Goal: Navigation & Orientation: Find specific page/section

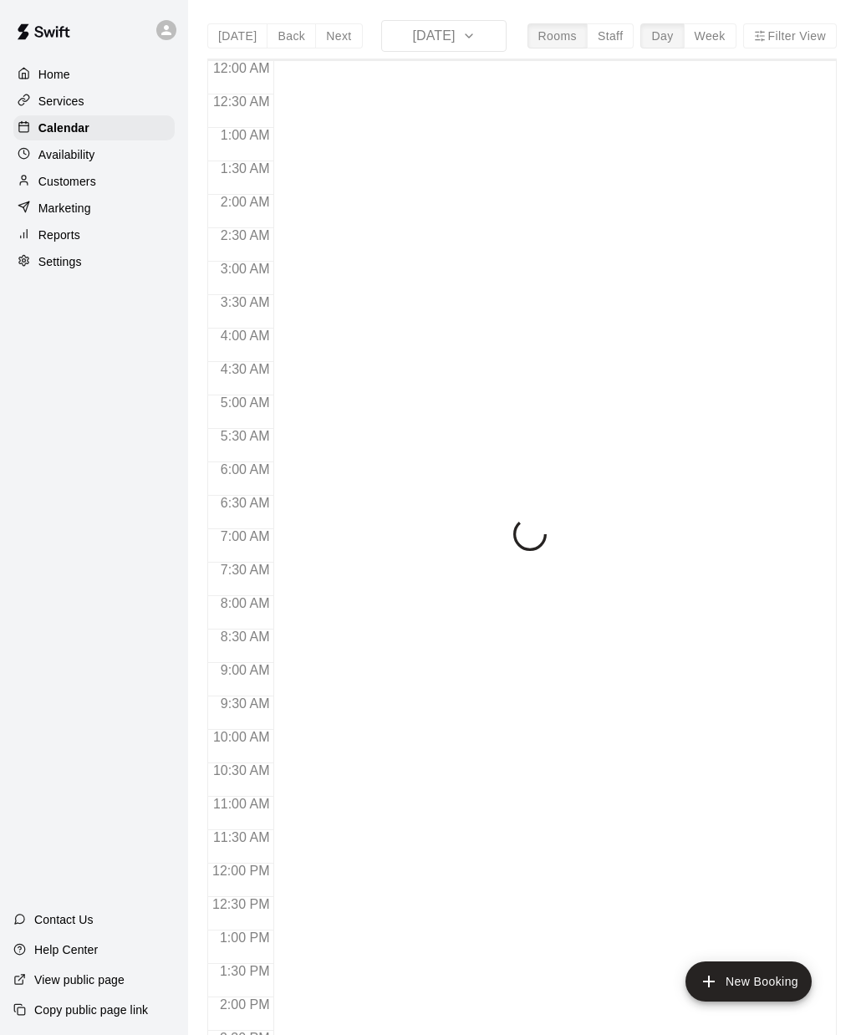
scroll to position [553, 0]
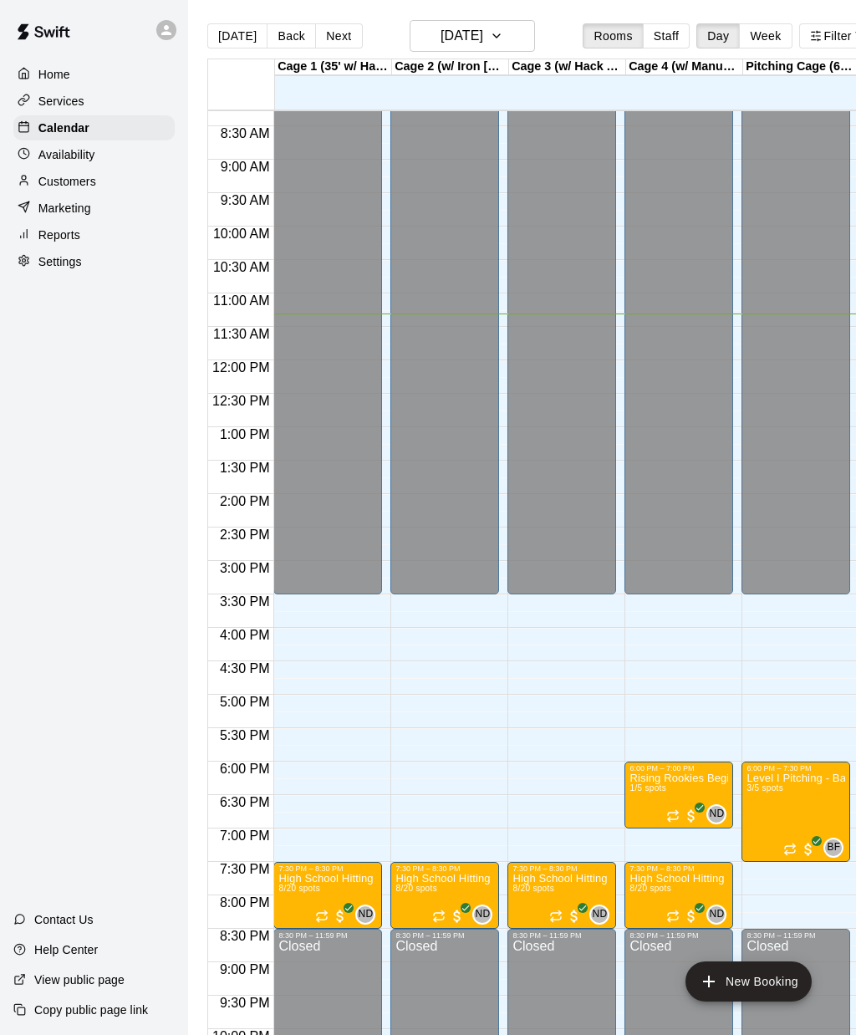
click at [53, 102] on p "Services" at bounding box center [61, 101] width 46 height 17
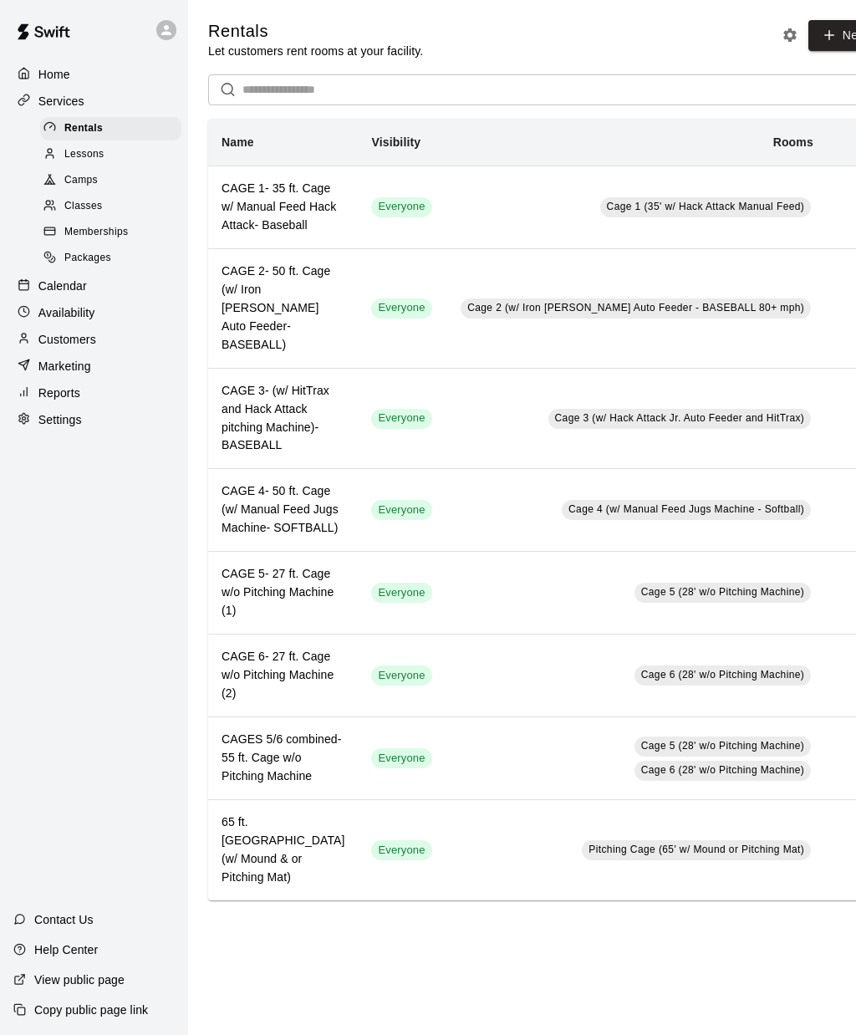
click at [76, 182] on span "Camps" at bounding box center [80, 180] width 33 height 17
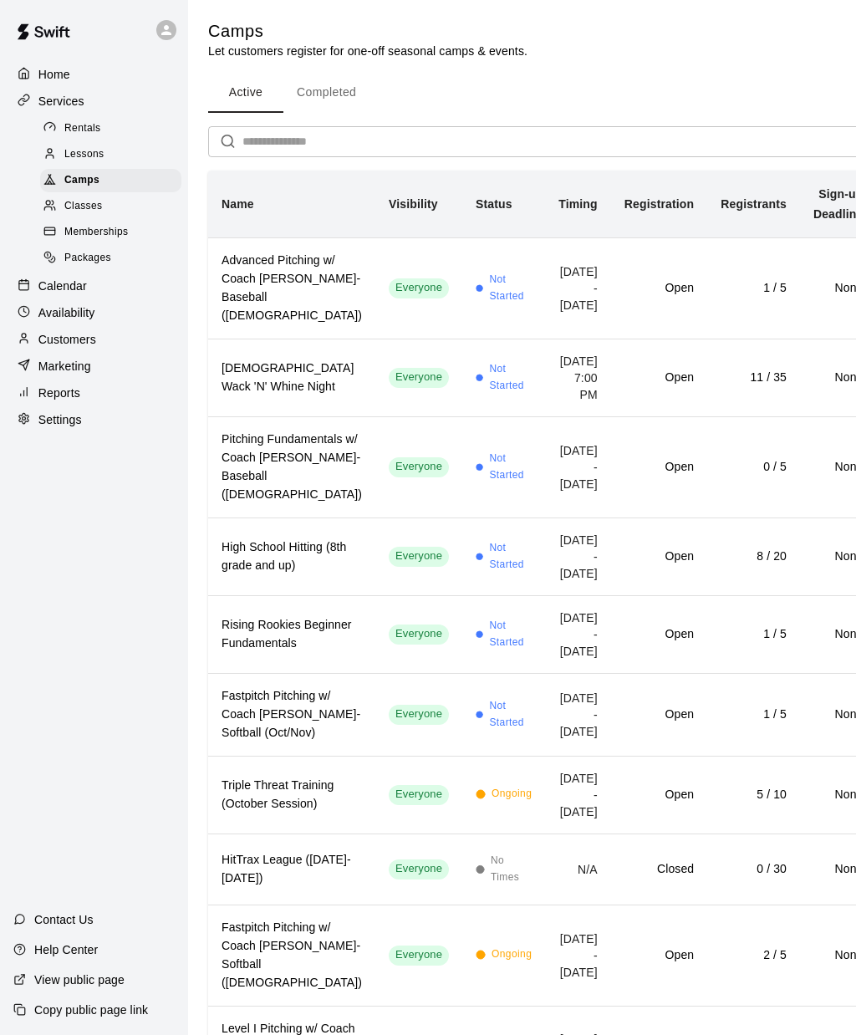
click at [545, 673] on td "[DATE] - [DATE]" at bounding box center [578, 634] width 66 height 78
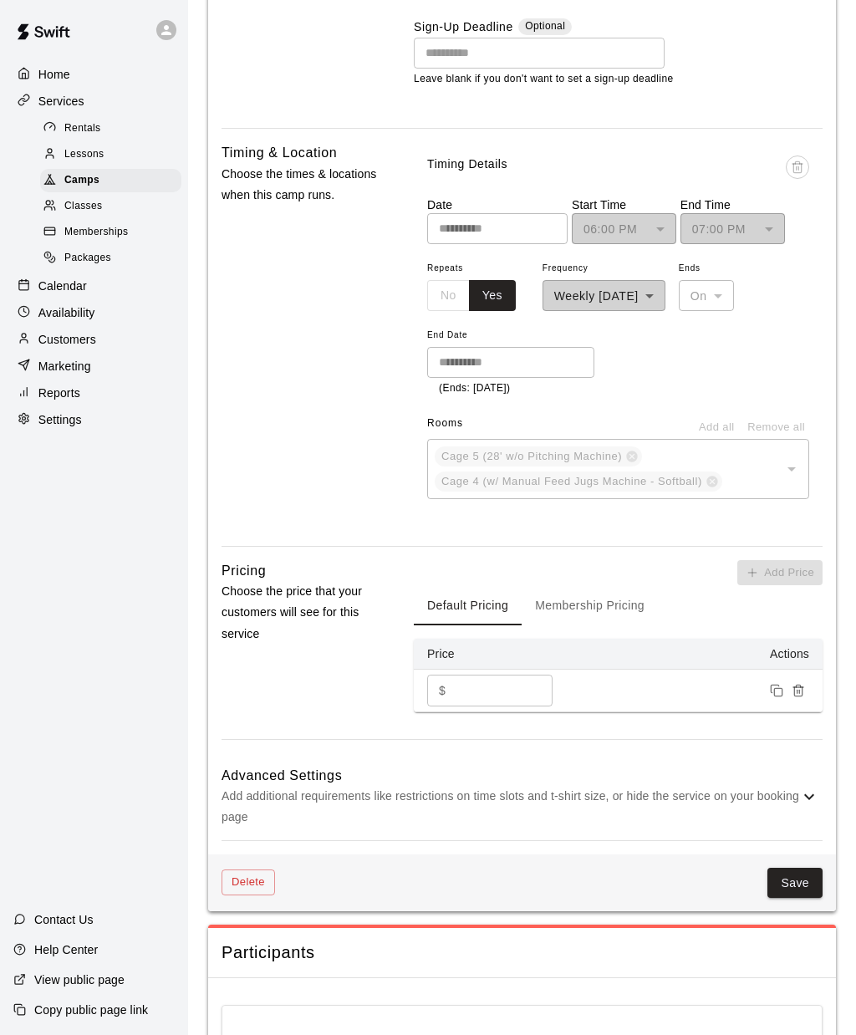
scroll to position [1080, 0]
click at [782, 807] on p "Add additional requirements like restrictions on time slots and t-shirt size, o…" at bounding box center [510, 805] width 578 height 42
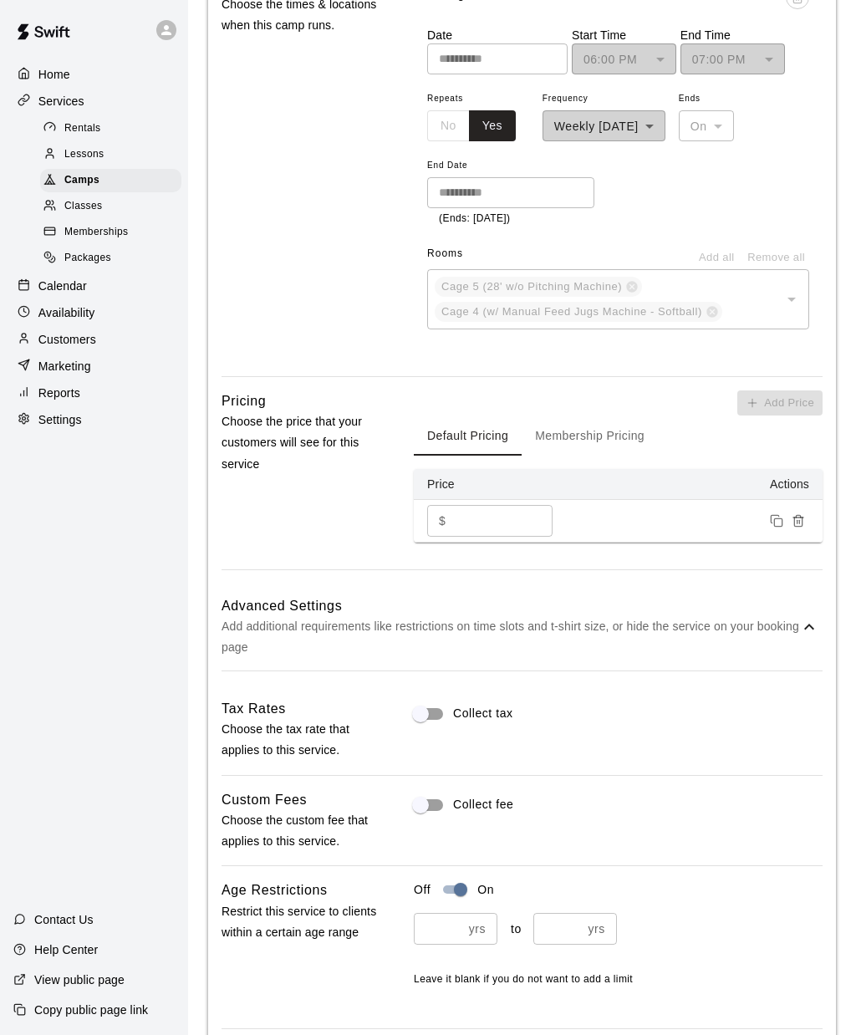
scroll to position [1246, 0]
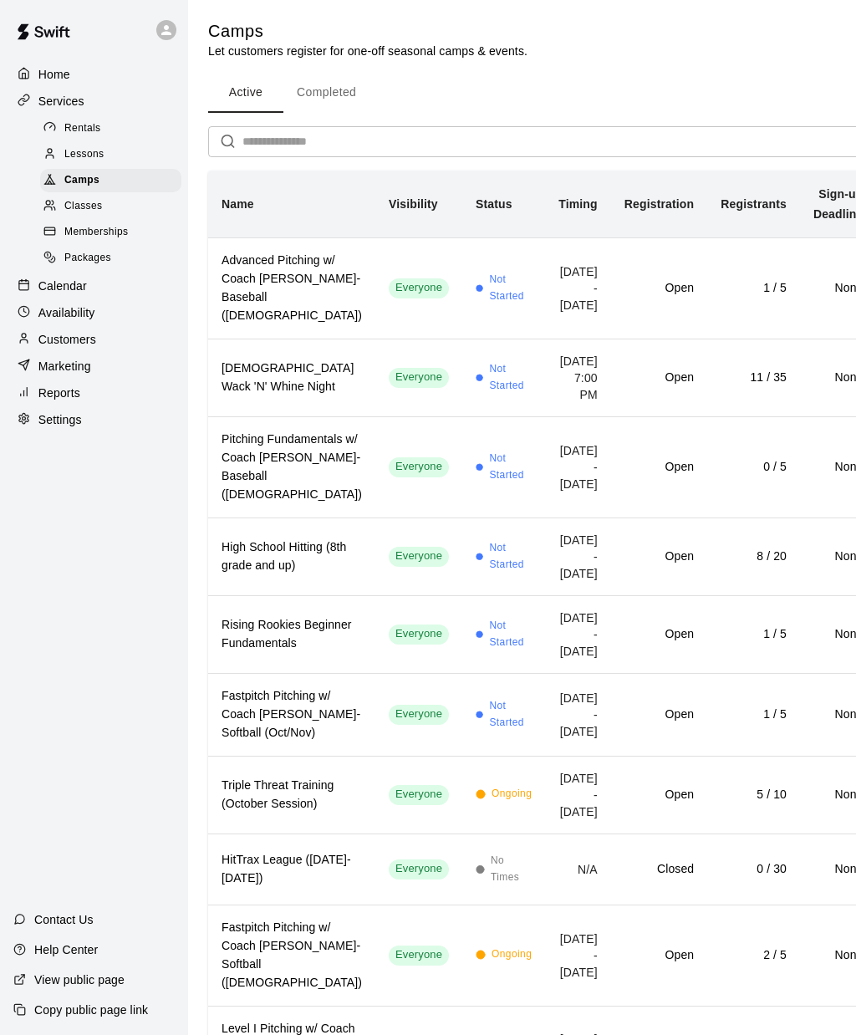
click at [299, 517] on th "Pitching Fundamentals w/ Coach [PERSON_NAME]- Baseball ([DEMOGRAPHIC_DATA])" at bounding box center [291, 466] width 167 height 101
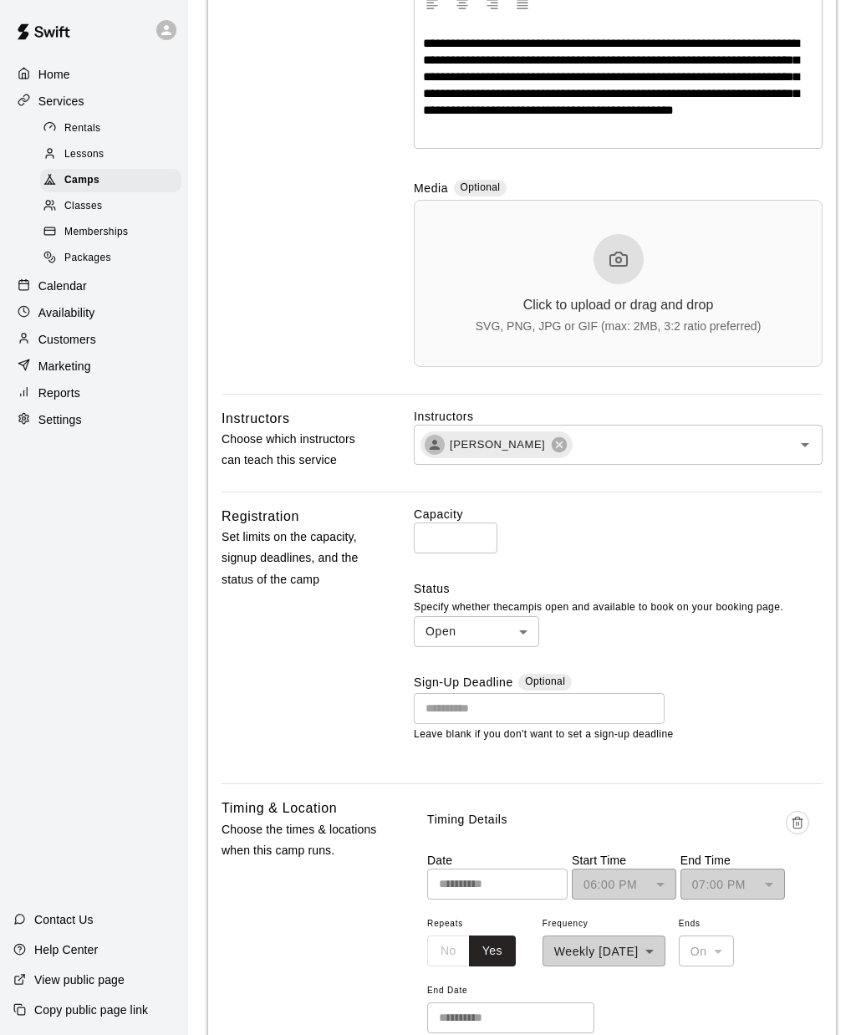
scroll to position [441, 0]
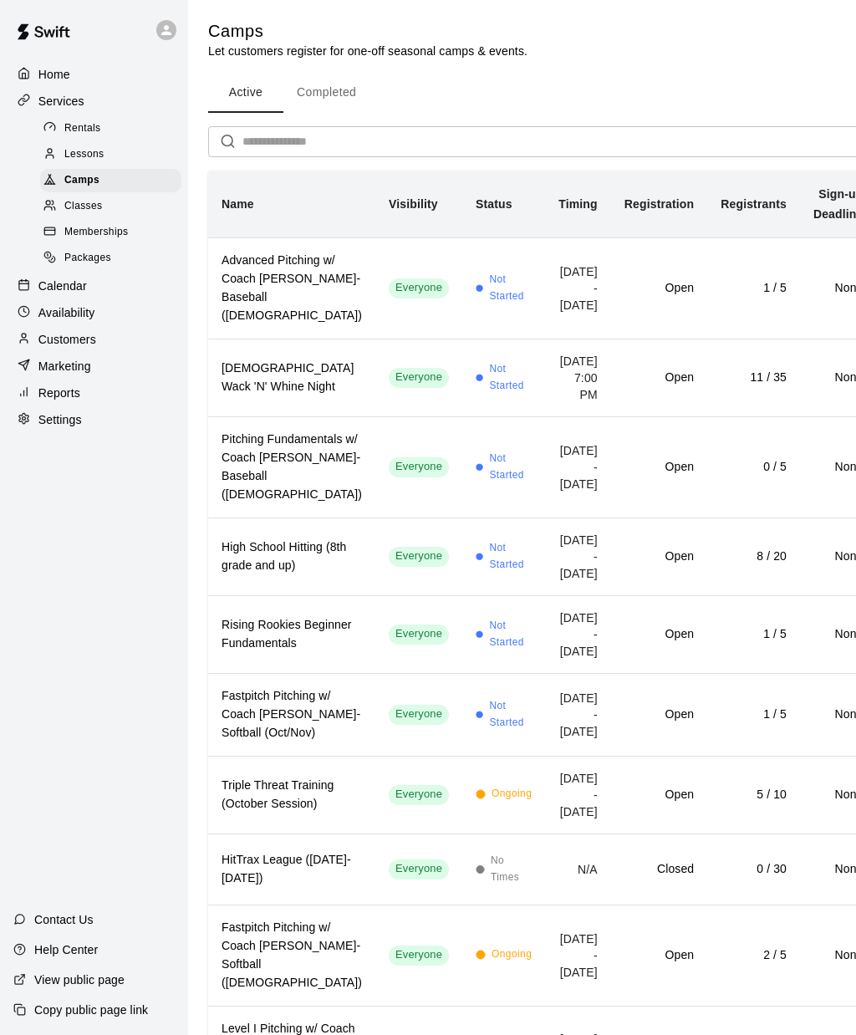
click at [247, 278] on h6 "Advanced Pitching w/ Coach [PERSON_NAME]- Baseball ([DEMOGRAPHIC_DATA])" at bounding box center [291, 289] width 140 height 74
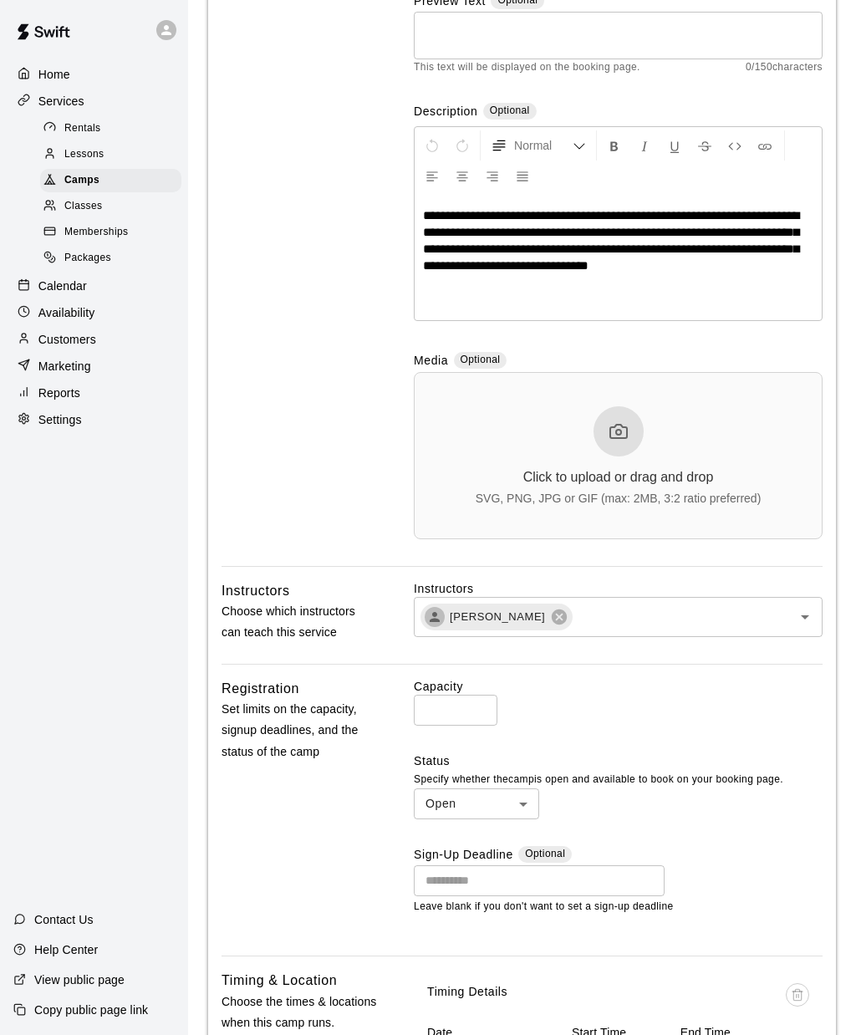
scroll to position [269, 0]
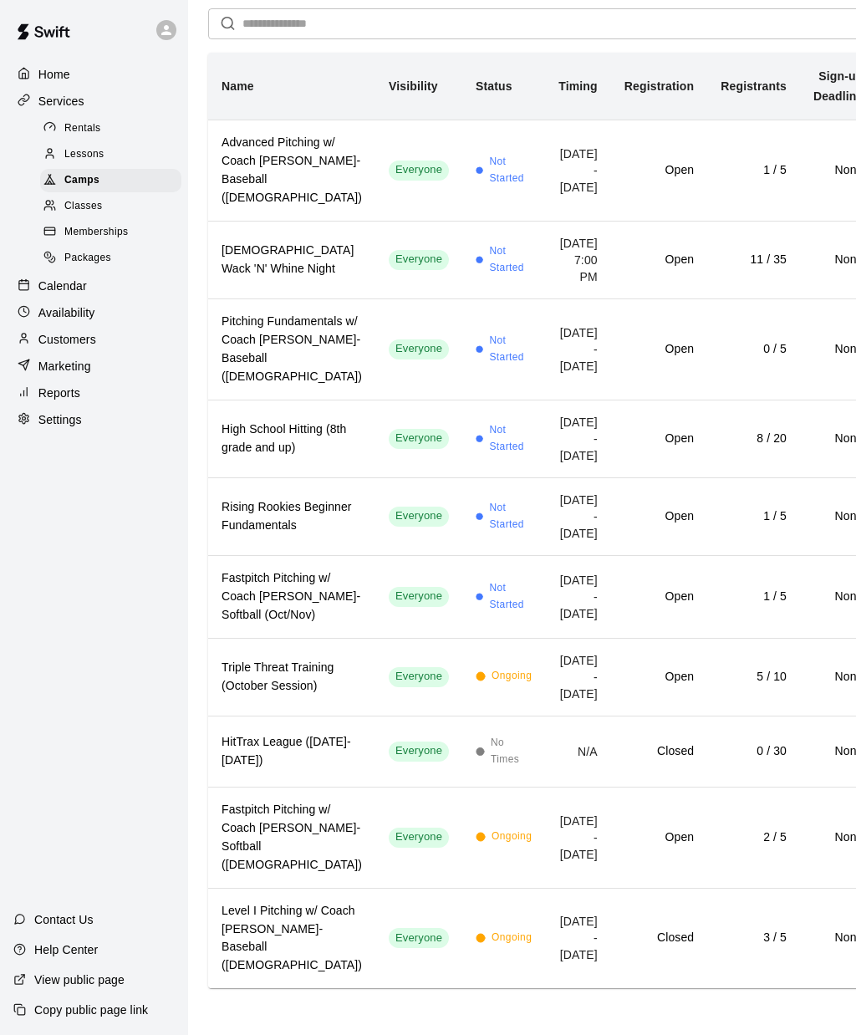
scroll to position [265, 0]
click at [253, 603] on h6 "Fastpitch Pitching w/ Coach [PERSON_NAME]- Softball (Oct/Nov)" at bounding box center [291, 596] width 140 height 55
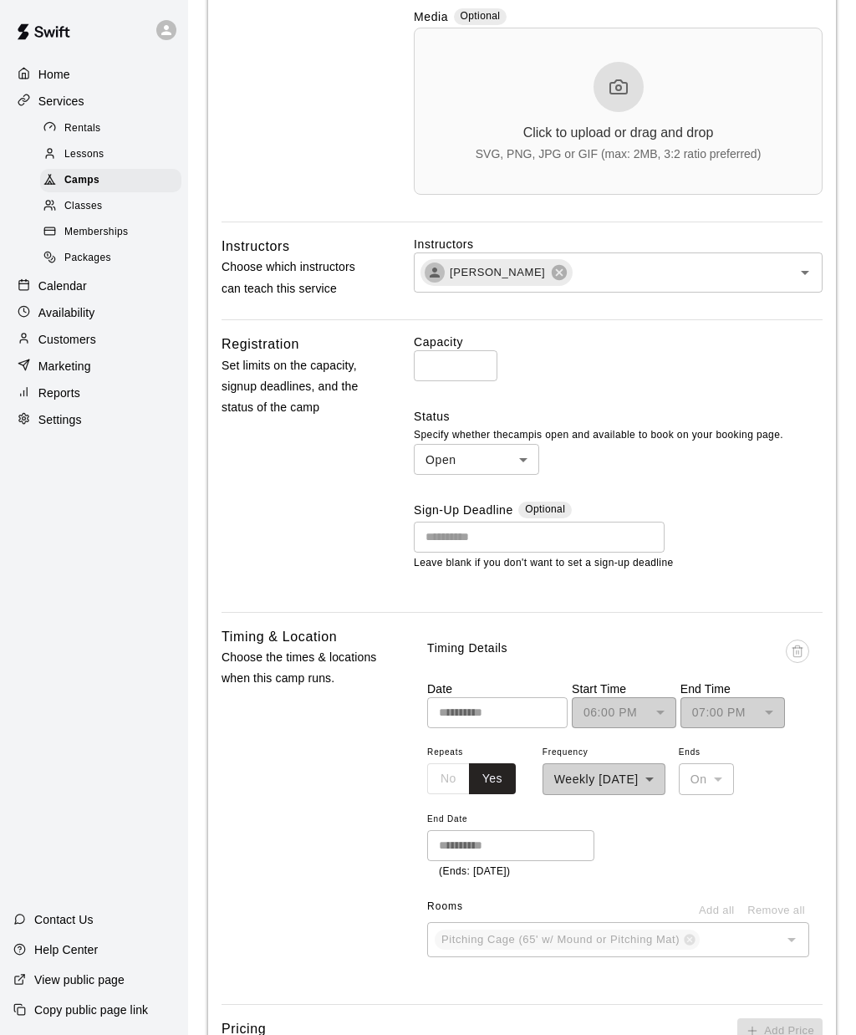
scroll to position [598, 0]
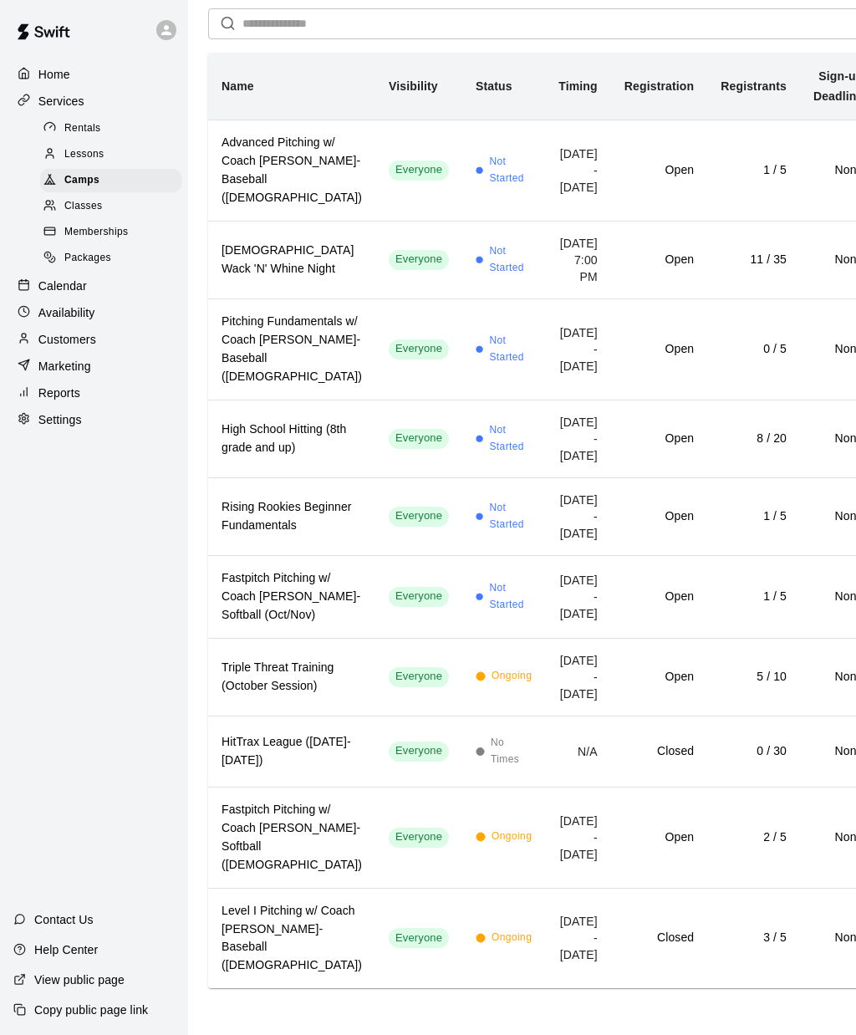
scroll to position [176, 0]
click at [251, 695] on h6 "Triple Threat Training (October Session)" at bounding box center [291, 677] width 140 height 37
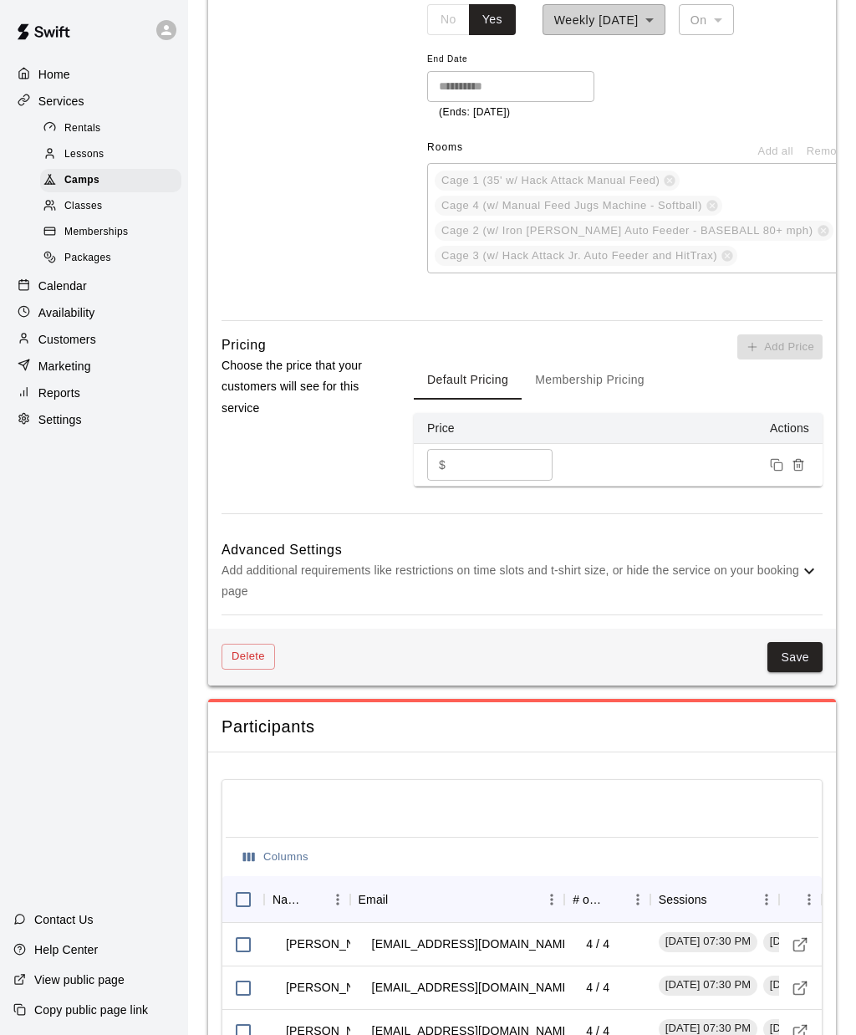
scroll to position [1402, 0]
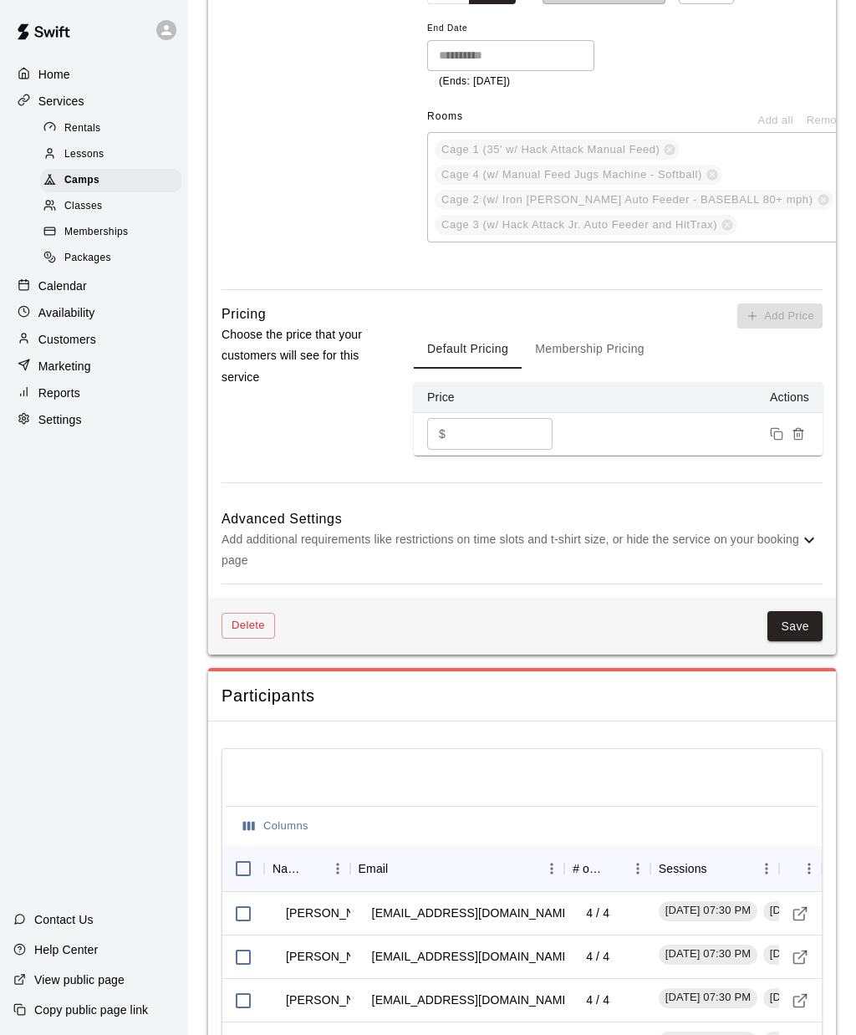
click at [300, 567] on p "Add additional requirements like restrictions on time slots and t-shirt size, o…" at bounding box center [510, 550] width 578 height 42
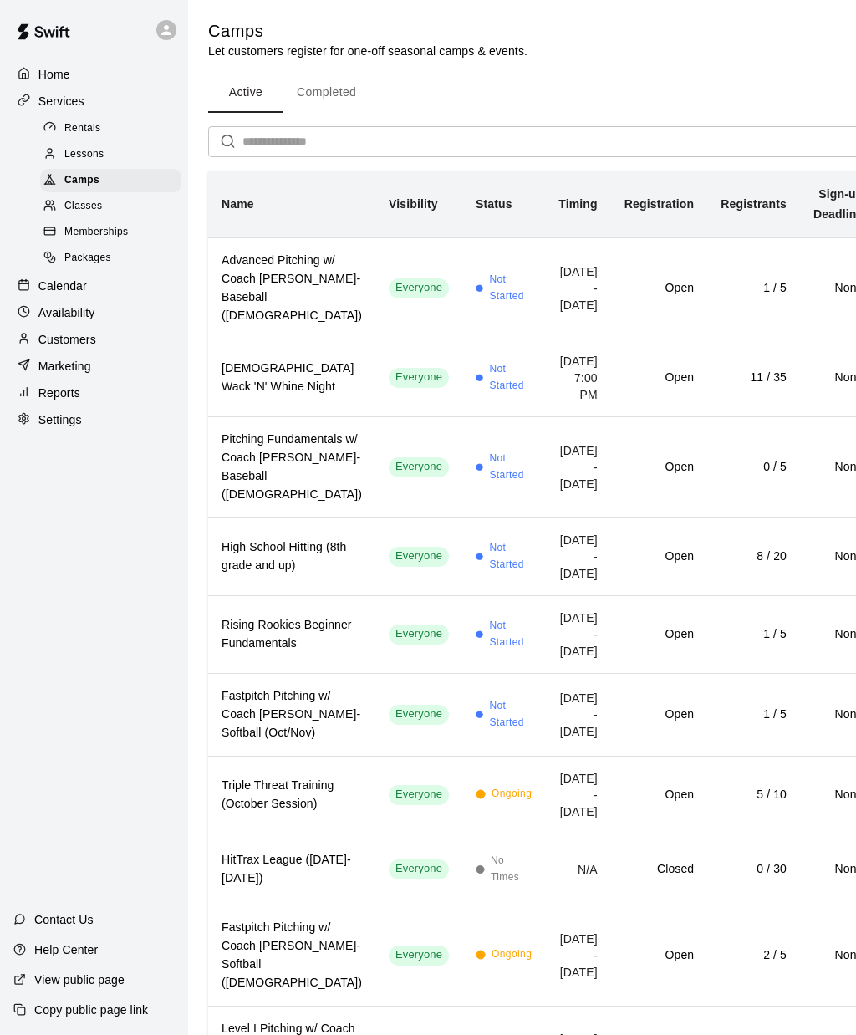
click at [279, 504] on h6 "Pitching Fundamentals w/ Coach [PERSON_NAME]- Baseball ([DEMOGRAPHIC_DATA])" at bounding box center [291, 467] width 140 height 74
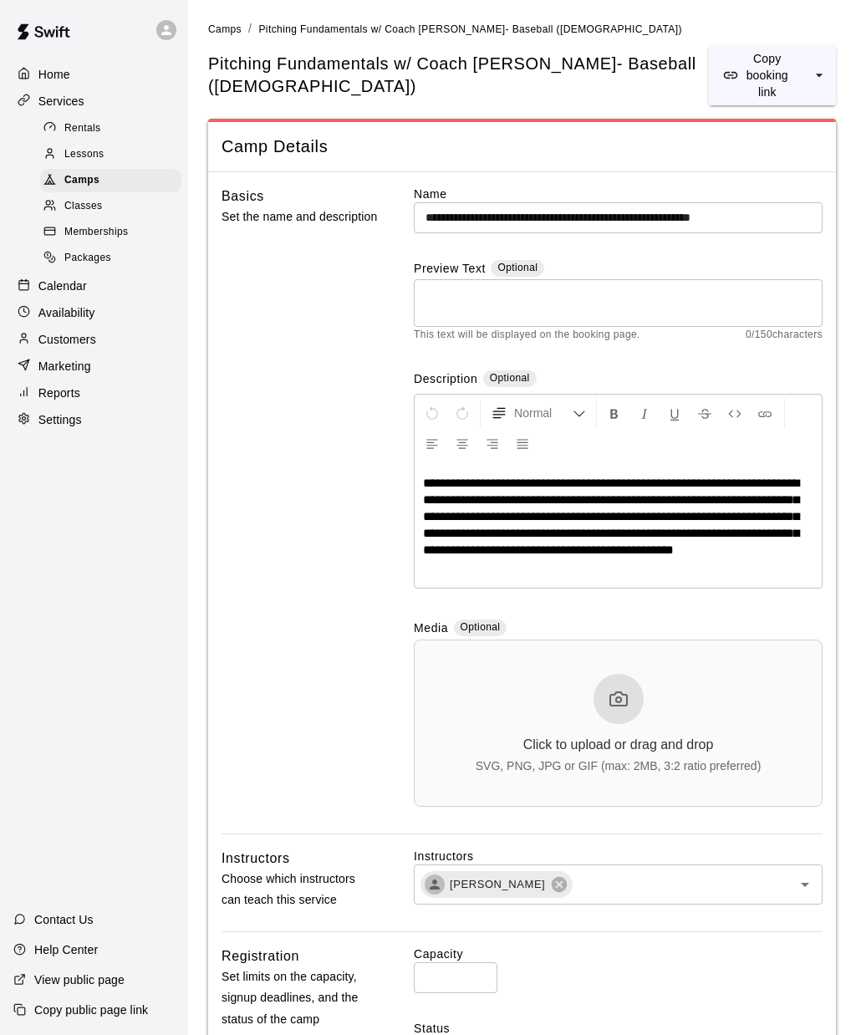
click at [127, 229] on span "Memberships" at bounding box center [96, 232] width 64 height 17
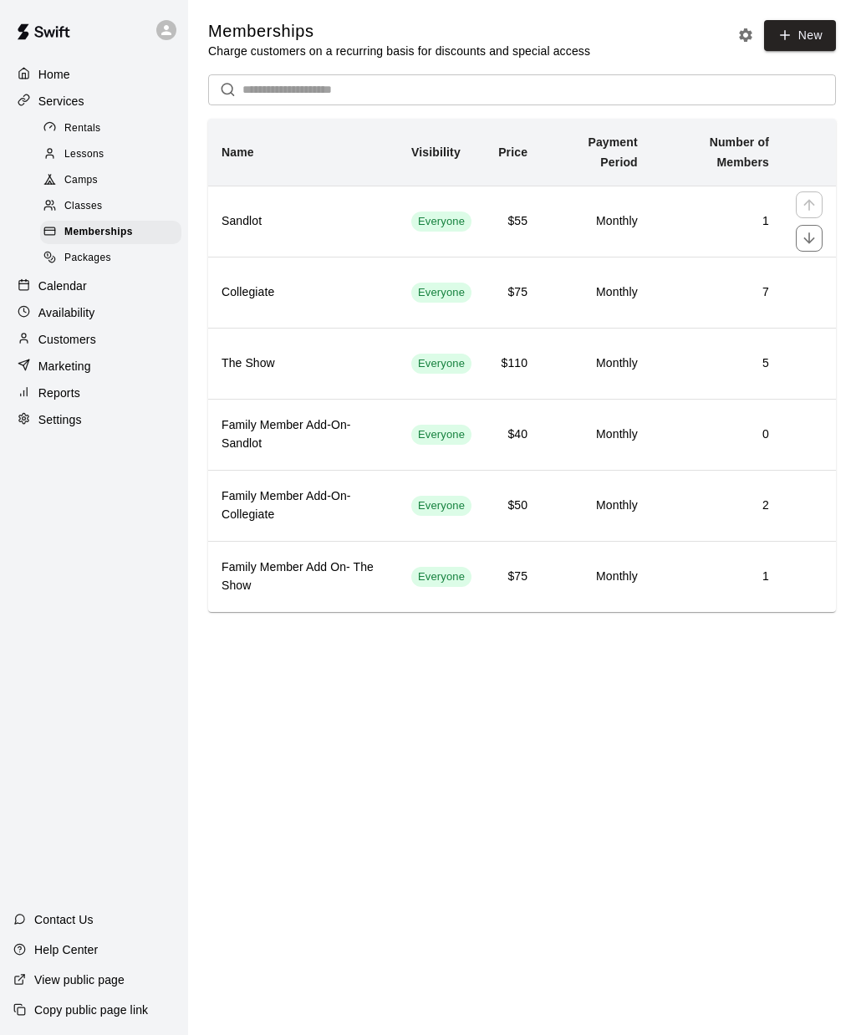
click at [349, 225] on h6 "Sandlot" at bounding box center [302, 221] width 163 height 18
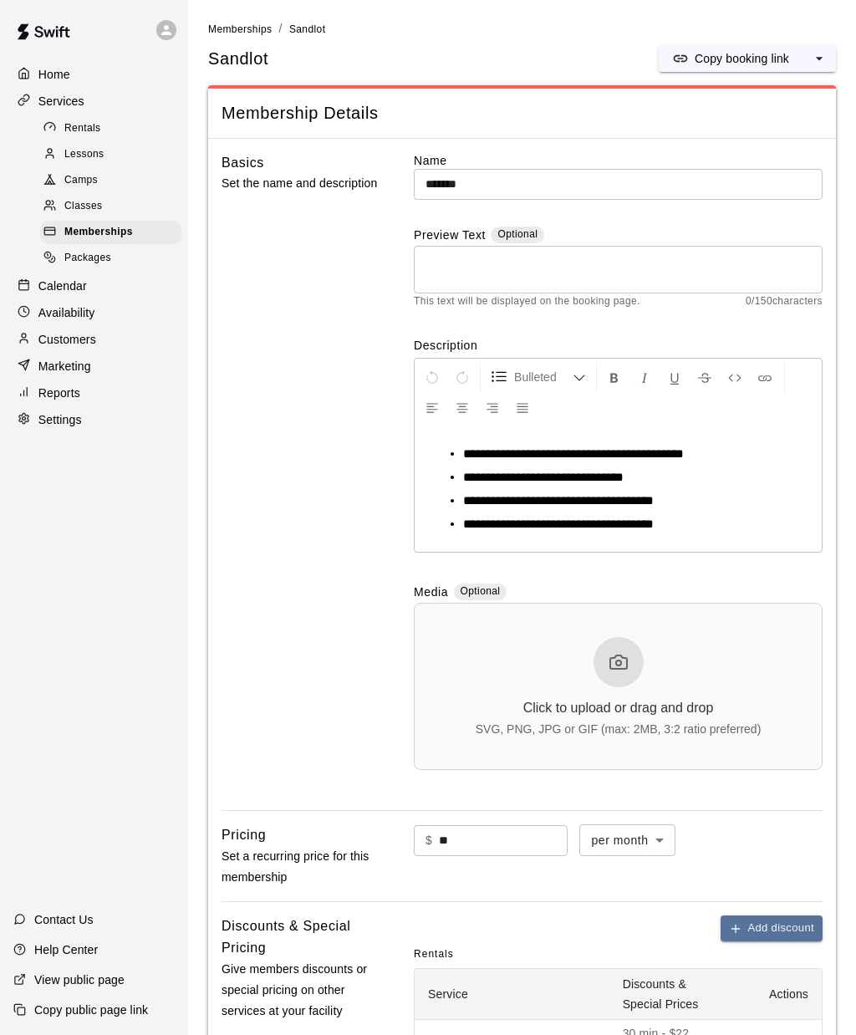
click at [126, 226] on span "Memberships" at bounding box center [98, 232] width 69 height 17
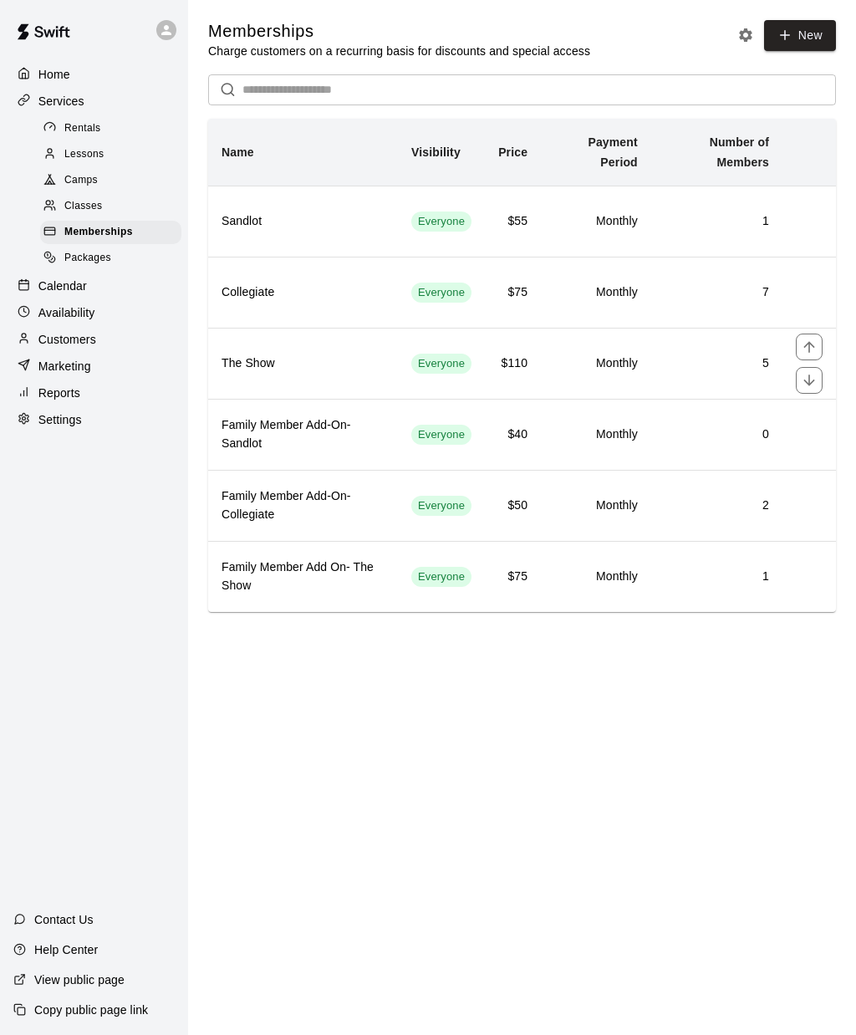
click at [340, 367] on h6 "The Show" at bounding box center [302, 363] width 163 height 18
